Goal: Task Accomplishment & Management: Manage account settings

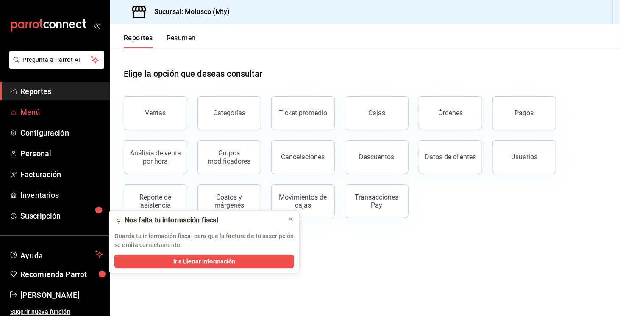
click at [57, 117] on span "Menú" at bounding box center [61, 111] width 83 height 11
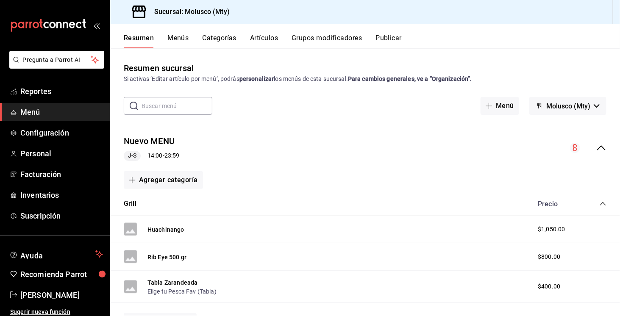
click at [173, 111] on input "text" at bounding box center [177, 105] width 71 height 17
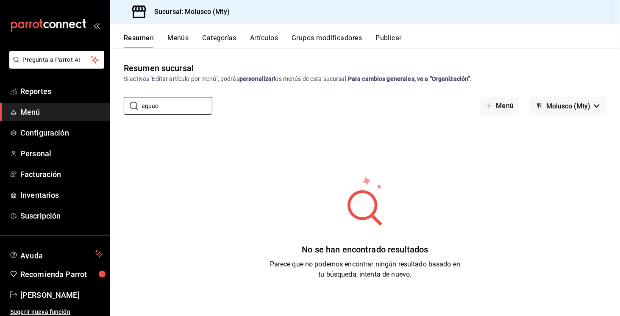
type input "aguac"
click at [269, 42] on button "Artículos" at bounding box center [264, 41] width 28 height 14
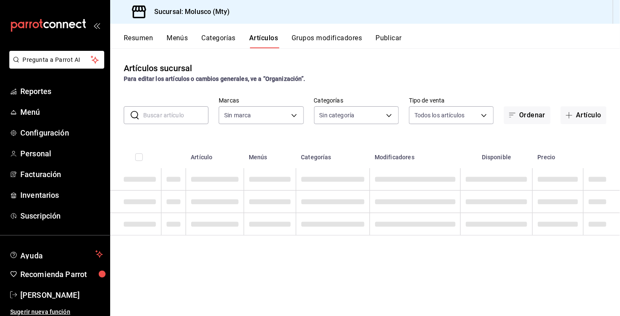
type input "356499dc-45b1-4a46-87a0-ed45505369c2"
type input "9e1dfcf3-8bc7-4560-bda8-abc82440ed9a,1c4ce0f8-69a2-4795-af25-3821d1c97135,73dc6…"
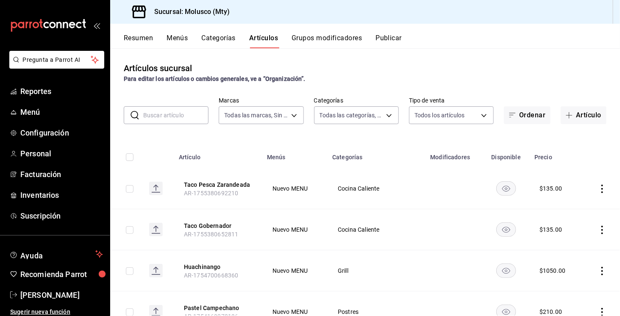
click at [188, 120] on input "text" at bounding box center [175, 115] width 65 height 17
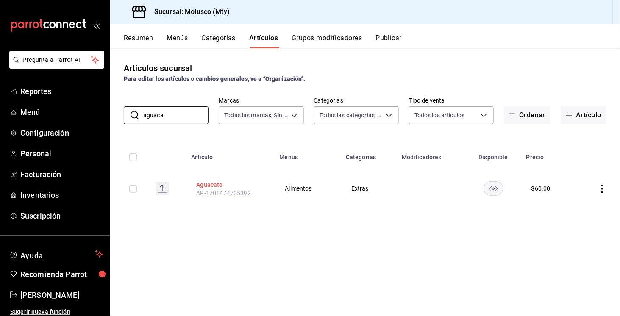
type input "aguaca"
click at [219, 185] on button "Aguacate" at bounding box center [230, 184] width 68 height 8
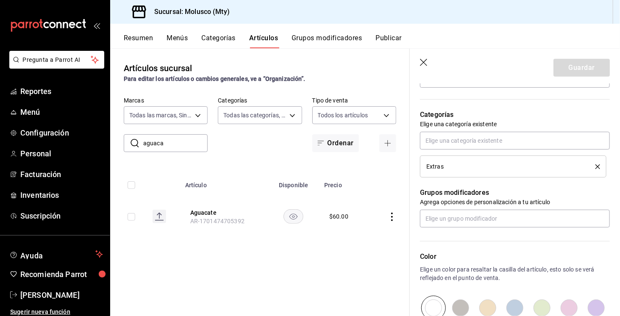
scroll to position [302, 0]
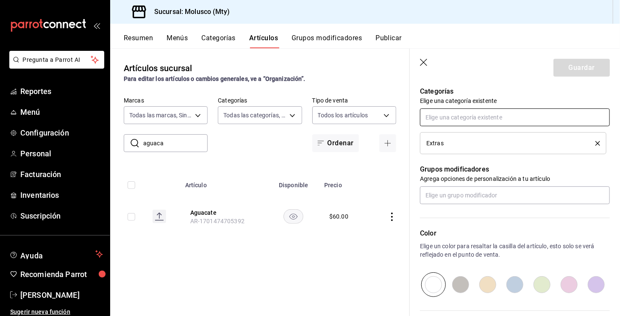
click at [574, 117] on input "text" at bounding box center [515, 117] width 190 height 18
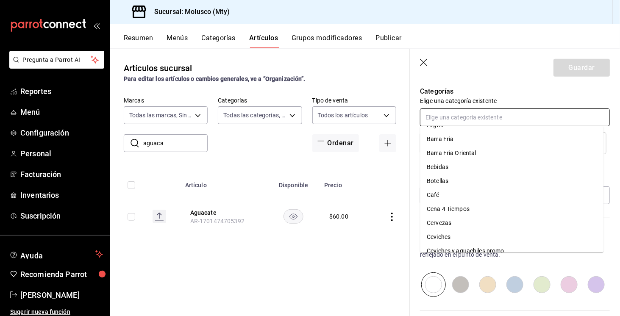
scroll to position [36, 0]
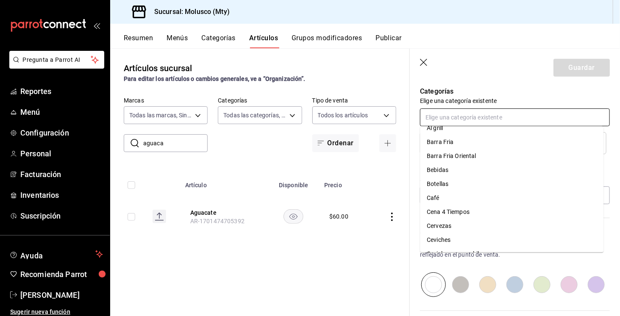
click at [455, 147] on li "Barra Fria" at bounding box center [511, 142] width 183 height 14
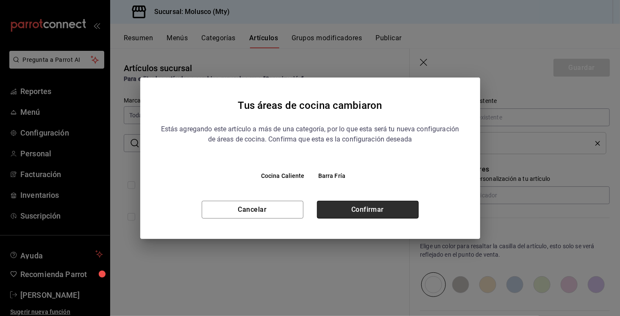
click at [333, 217] on button "Confirmar" at bounding box center [368, 210] width 102 height 18
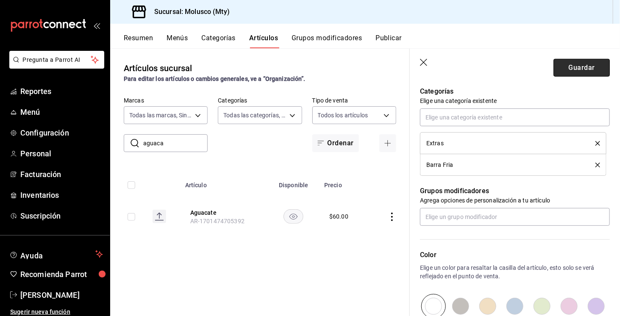
click at [594, 69] on button "Guardar" at bounding box center [581, 68] width 56 height 18
